Goal: Book appointment/travel/reservation

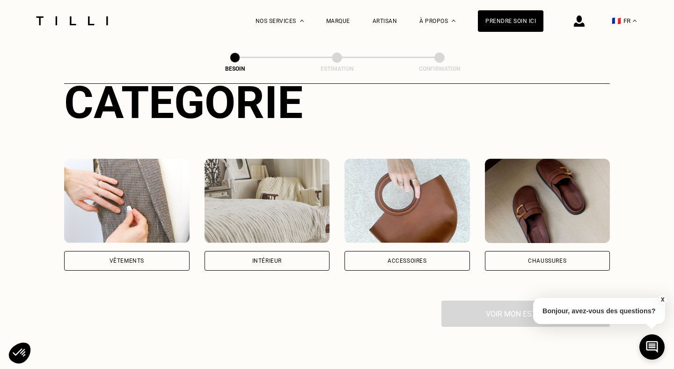
scroll to position [121, 0]
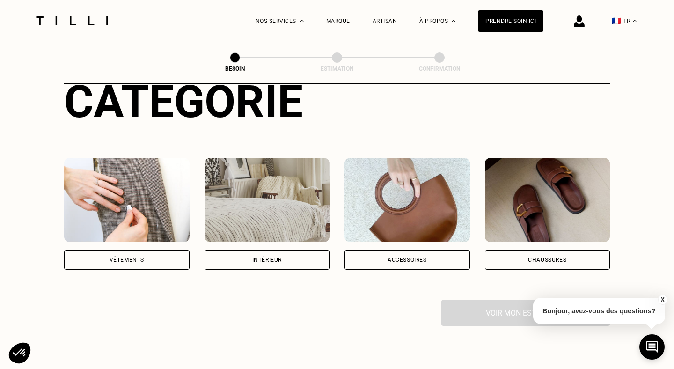
click at [158, 250] on div "Vêtements" at bounding box center [126, 260] width 125 height 20
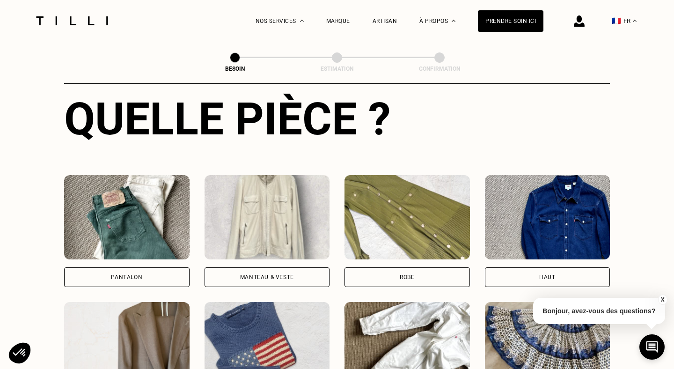
scroll to position [363, 0]
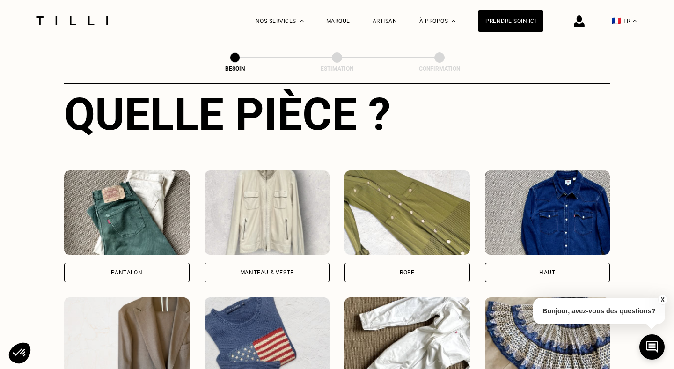
click at [118, 270] on div "Pantalon" at bounding box center [126, 273] width 31 height 6
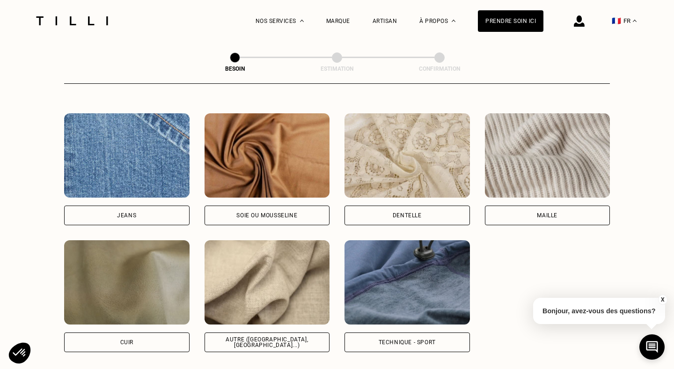
scroll to position [991, 0]
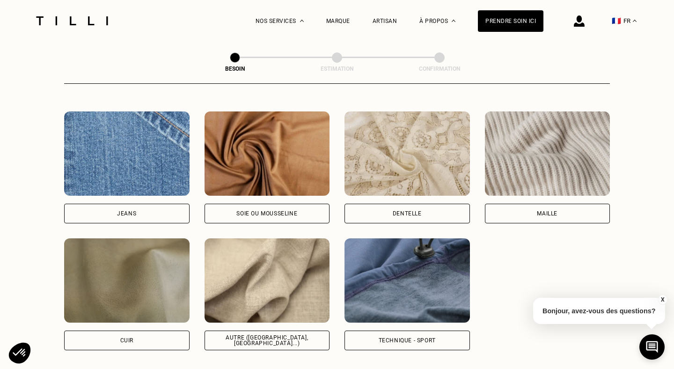
click at [278, 335] on div "Autre ([GEOGRAPHIC_DATA], [GEOGRAPHIC_DATA]...)" at bounding box center [268, 340] width 110 height 11
select select "FR"
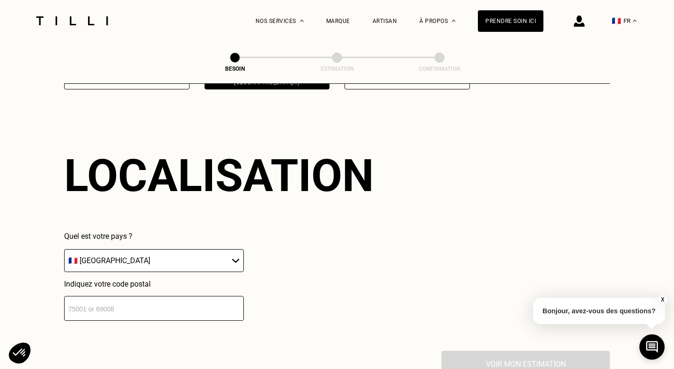
scroll to position [1256, 0]
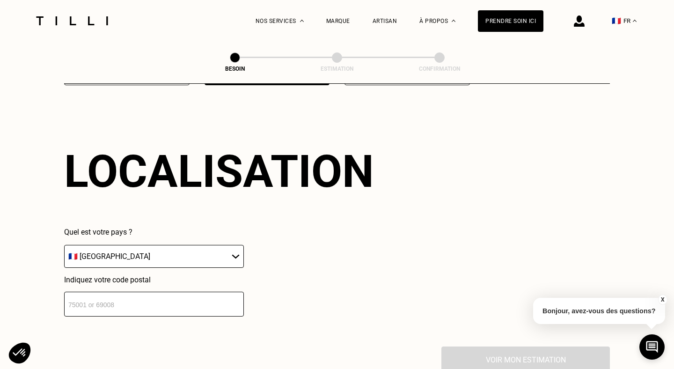
click at [209, 292] on input "number" at bounding box center [154, 304] width 180 height 25
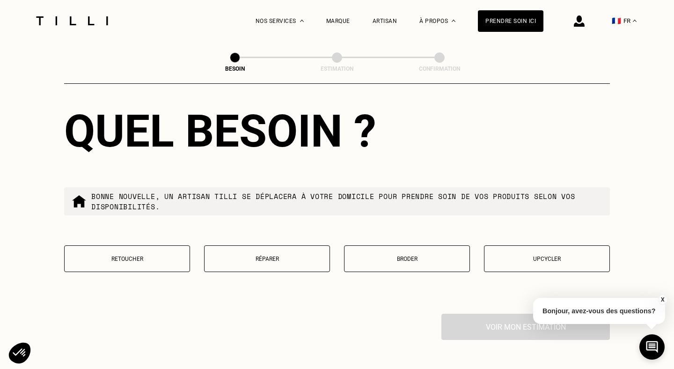
scroll to position [1529, 0]
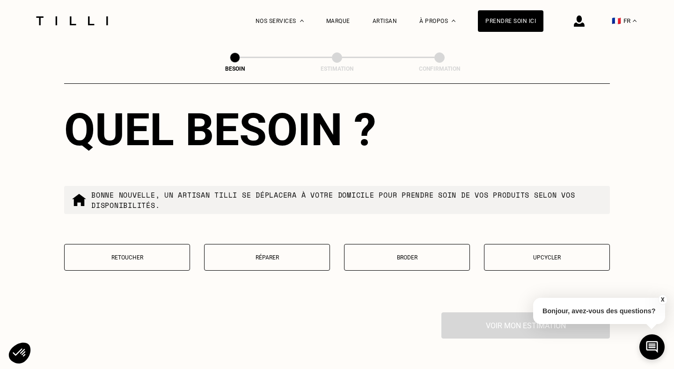
type input "75014"
click at [267, 253] on button "Réparer" at bounding box center [267, 257] width 126 height 27
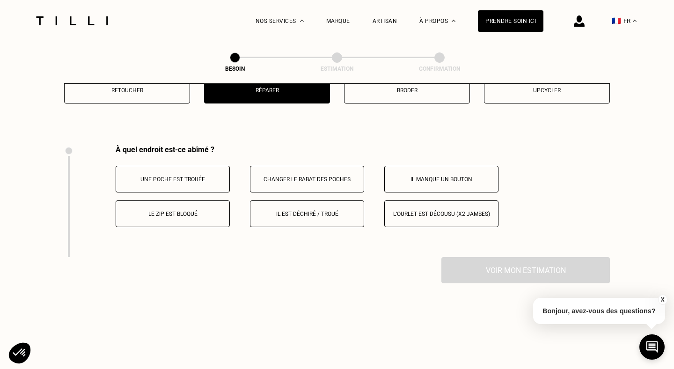
scroll to position [1727, 0]
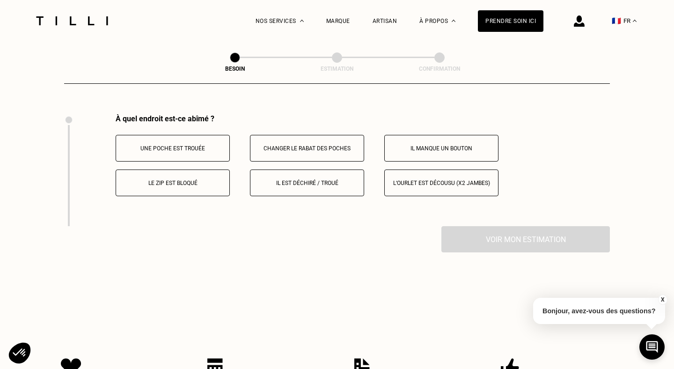
click at [330, 180] on p "Il est déchiré / troué" at bounding box center [307, 183] width 104 height 7
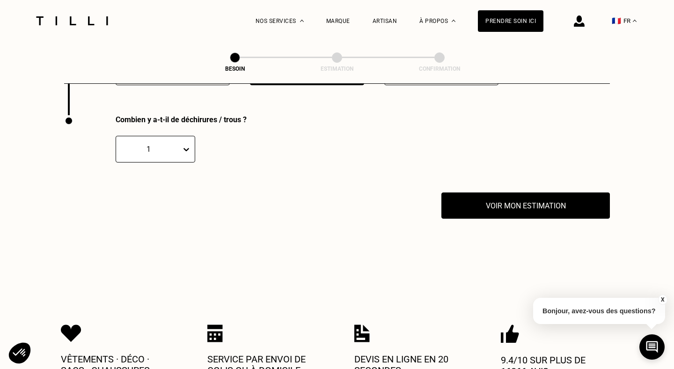
scroll to position [1839, 0]
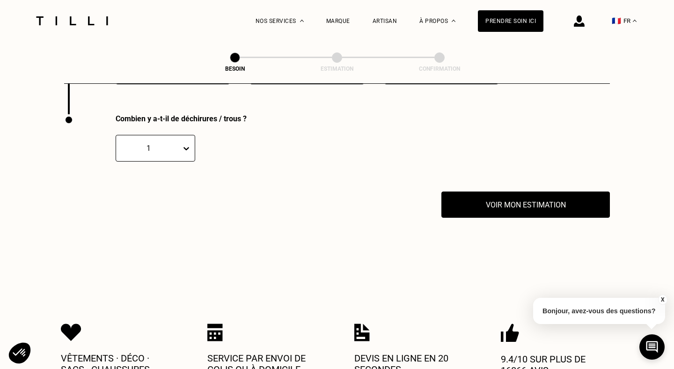
click at [184, 144] on icon at bounding box center [186, 148] width 9 height 9
click at [155, 184] on div "2" at bounding box center [156, 192] width 80 height 17
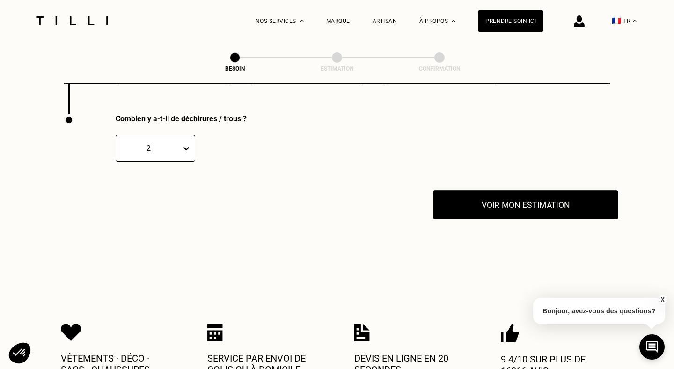
click at [541, 197] on button "Voir mon estimation" at bounding box center [525, 204] width 185 height 29
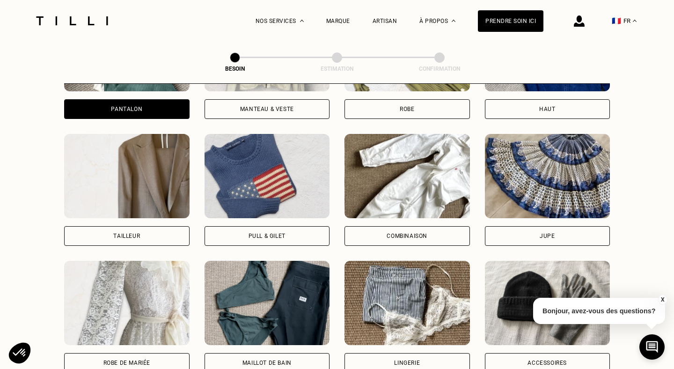
scroll to position [413, 0]
